Goal: Find specific page/section: Find specific page/section

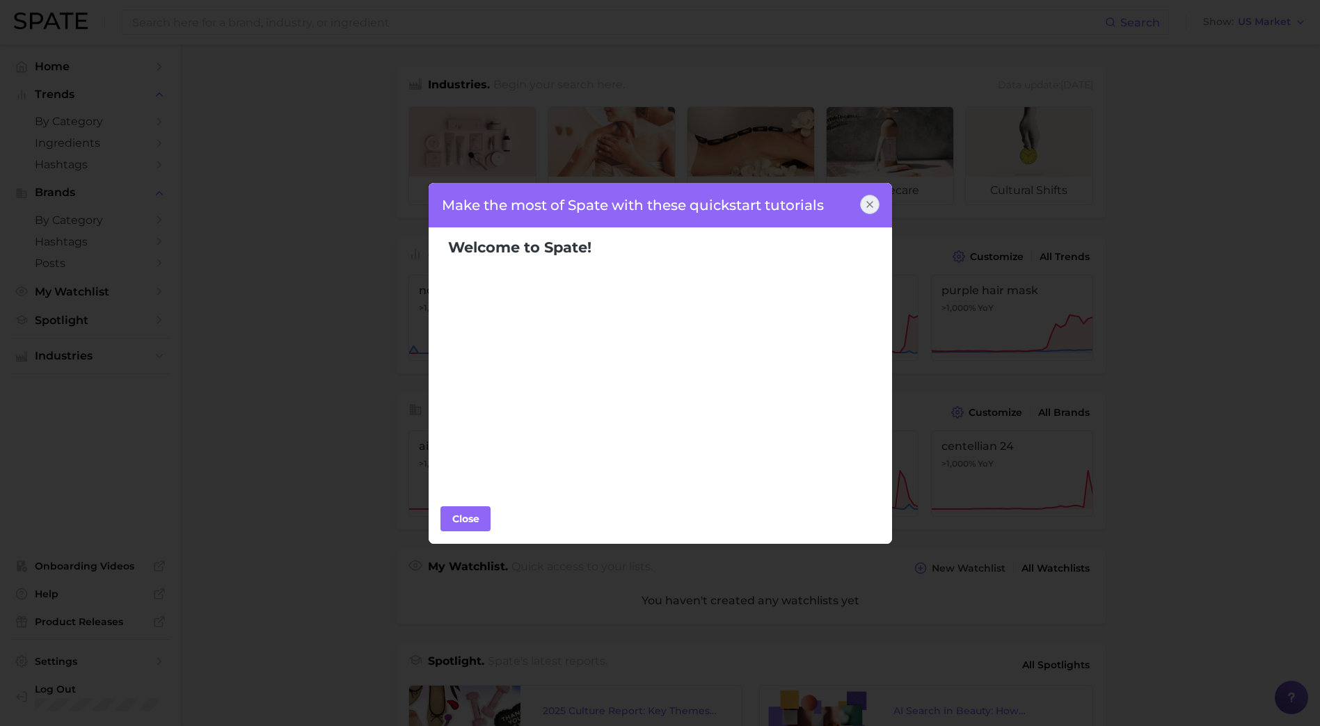
click at [866, 200] on icon at bounding box center [869, 204] width 11 height 11
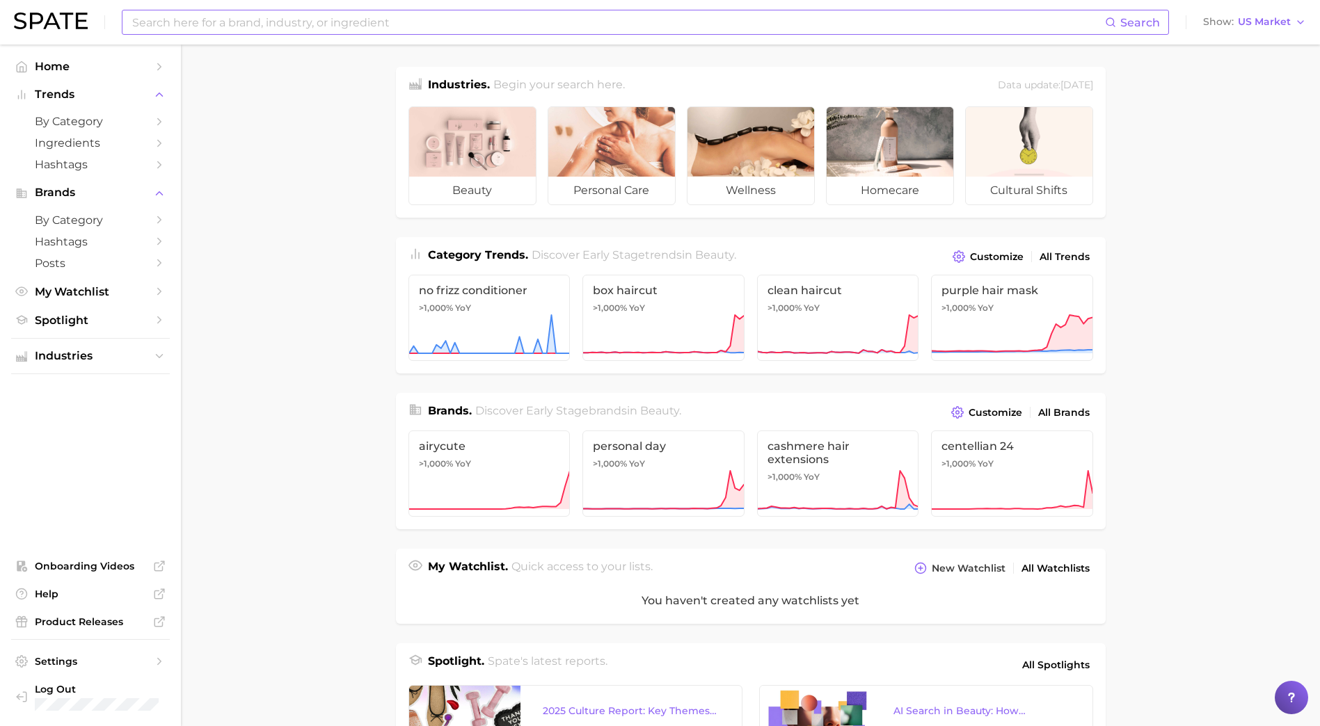
click at [497, 33] on input at bounding box center [618, 22] width 974 height 24
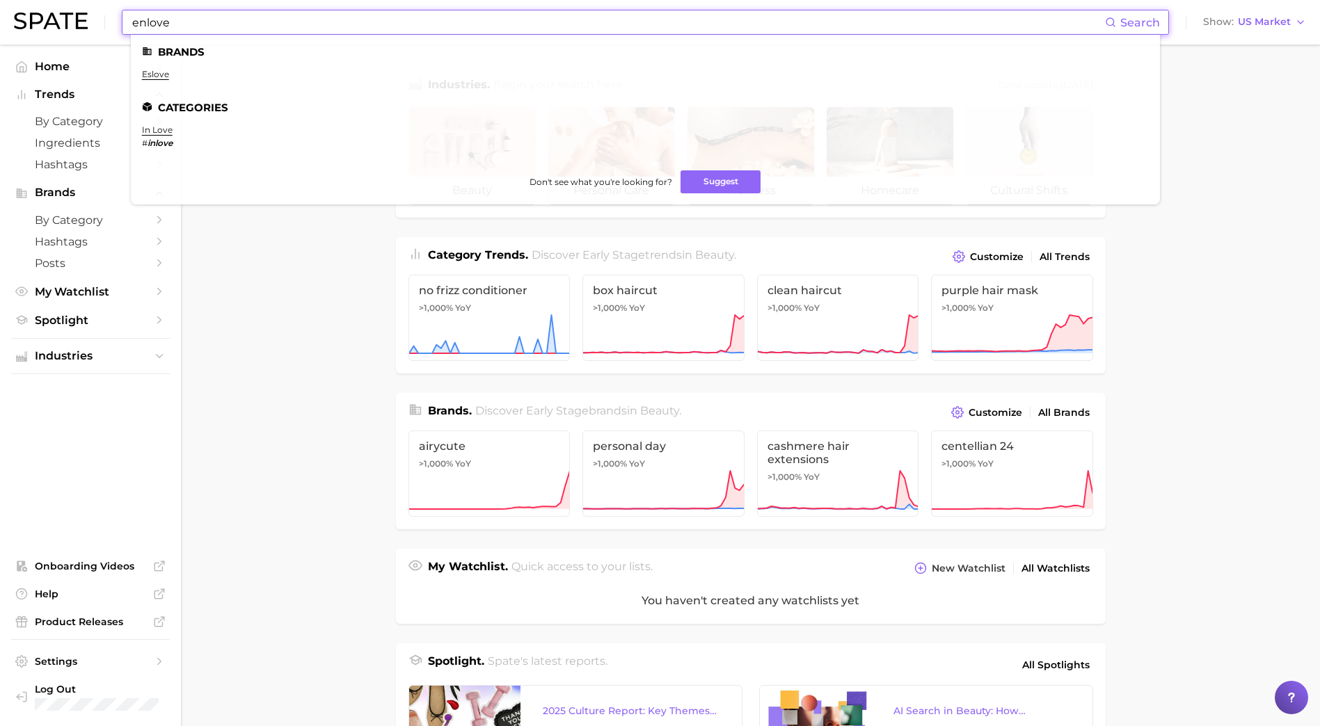
drag, startPoint x: 280, startPoint y: 20, endPoint x: 80, endPoint y: 23, distance: 199.7
click at [80, 23] on div "enlove Search Brands eslove Categories in love # inlove Don't see what you're l…" at bounding box center [660, 22] width 1292 height 45
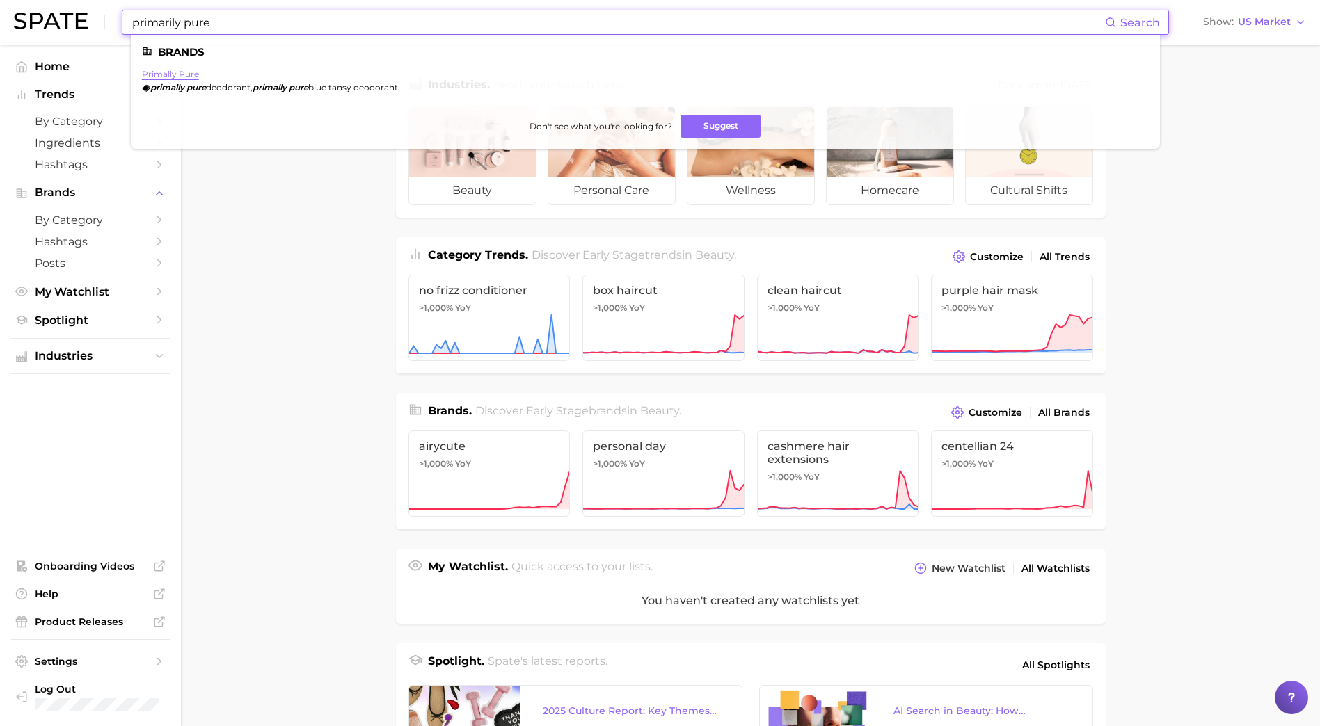
type input "primarily pure"
click at [154, 72] on link "primally pure" at bounding box center [170, 74] width 57 height 10
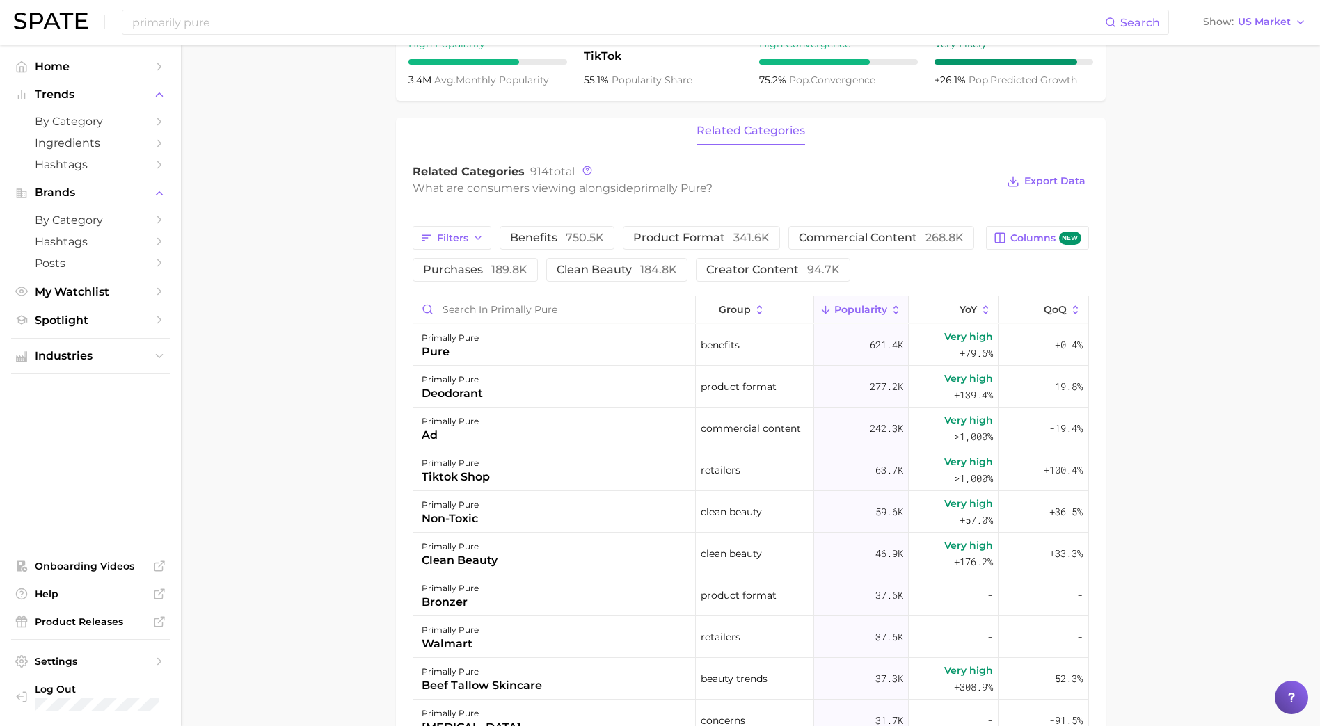
scroll to position [499, 0]
